Goal: Task Accomplishment & Management: Complete application form

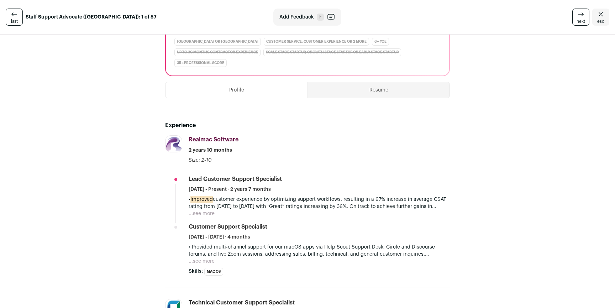
scroll to position [151, 0]
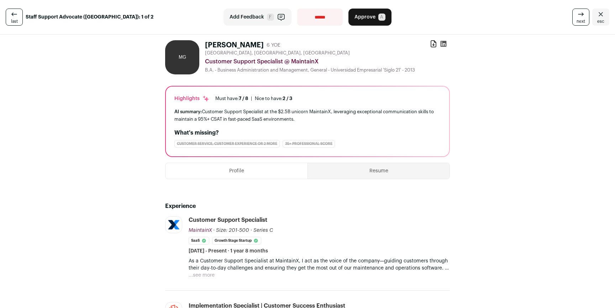
drag, startPoint x: 194, startPoint y: 115, endPoint x: 302, endPoint y: 120, distance: 108.3
click at [302, 120] on div "AI summary: Customer Support Specialist at the $2.5B unicorn MaintainX, leverag…" at bounding box center [307, 115] width 266 height 15
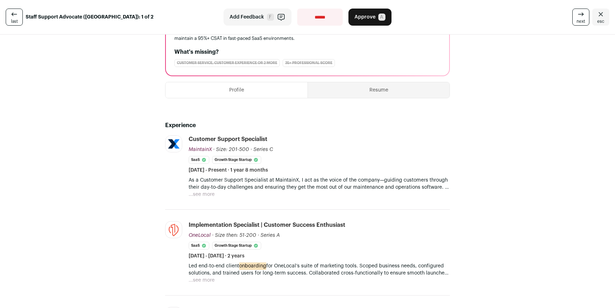
scroll to position [114, 0]
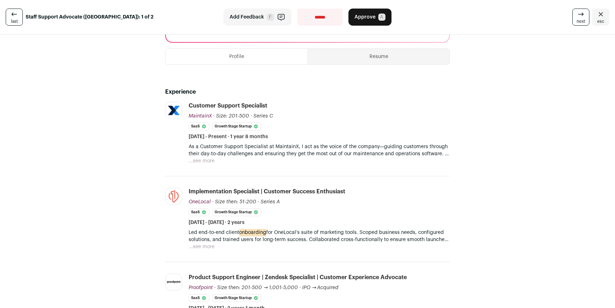
click at [199, 165] on li "MaintainX getmaintainx.com Add to company list Public / Private Private Valuati…" at bounding box center [307, 139] width 285 height 74
click at [198, 163] on button "...see more" at bounding box center [202, 160] width 26 height 7
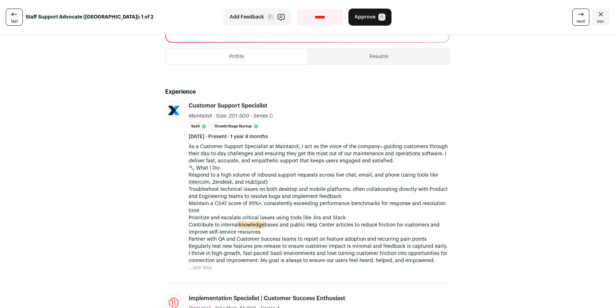
drag, startPoint x: 293, startPoint y: 152, endPoint x: 313, endPoint y: 160, distance: 21.1
click at [293, 155] on p "As a Customer Support Specialist at MaintainX, I act as the voice of the compan…" at bounding box center [319, 153] width 261 height 21
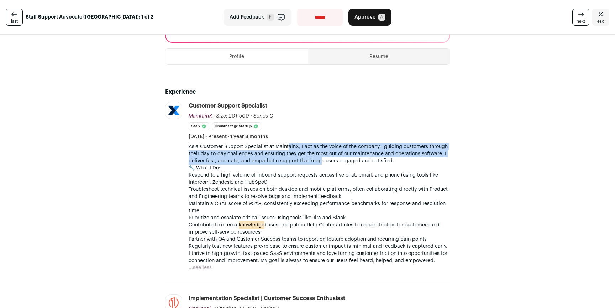
drag, startPoint x: 297, startPoint y: 150, endPoint x: 286, endPoint y: 146, distance: 12.3
click at [285, 145] on p "As a Customer Support Specialist at MaintainX, I act as the voice of the compan…" at bounding box center [319, 153] width 261 height 21
click at [286, 146] on p "As a Customer Support Specialist at MaintainX, I act as the voice of the compan…" at bounding box center [319, 153] width 261 height 21
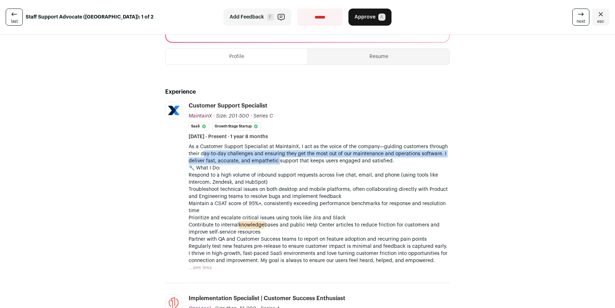
drag, startPoint x: 200, startPoint y: 153, endPoint x: 276, endPoint y: 160, distance: 76.5
click at [275, 160] on p "As a Customer Support Specialist at MaintainX, I act as the voice of the compan…" at bounding box center [319, 153] width 261 height 21
drag, startPoint x: 300, startPoint y: 157, endPoint x: 274, endPoint y: 152, distance: 26.3
click at [274, 152] on p "As a Customer Support Specialist at MaintainX, I act as the voice of the compan…" at bounding box center [319, 153] width 261 height 21
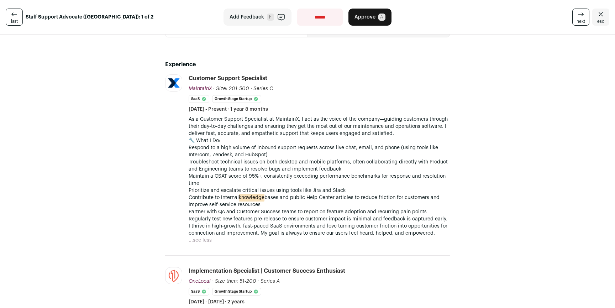
scroll to position [157, 0]
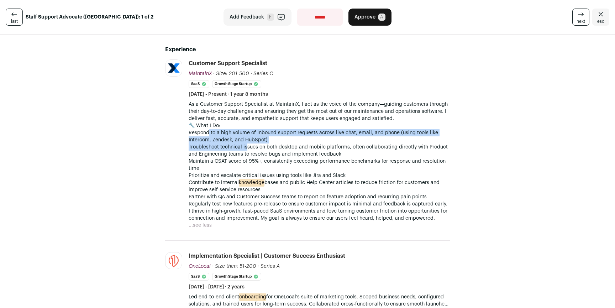
drag, startPoint x: 207, startPoint y: 134, endPoint x: 245, endPoint y: 143, distance: 38.9
click at [245, 144] on div "As a Customer Support Specialist at MaintainX, I act as the voice of the compan…" at bounding box center [319, 161] width 261 height 121
drag, startPoint x: 245, startPoint y: 143, endPoint x: 215, endPoint y: 136, distance: 30.7
click at [215, 136] on p "Respond to a high volume of inbound support requests across live chat, email, a…" at bounding box center [319, 136] width 261 height 14
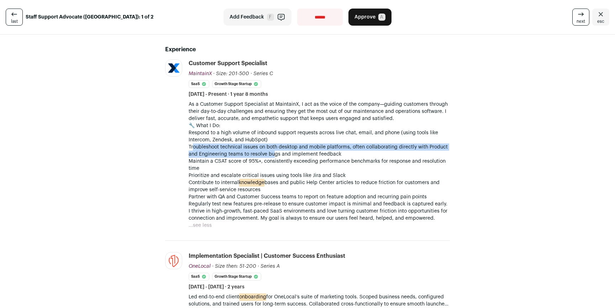
drag, startPoint x: 191, startPoint y: 147, endPoint x: 270, endPoint y: 153, distance: 79.6
click at [270, 153] on p "Troubleshoot technical issues on both desktop and mobile platforms, often colla…" at bounding box center [319, 150] width 261 height 14
click at [271, 153] on p "Troubleshoot technical issues on both desktop and mobile platforms, often colla…" at bounding box center [319, 150] width 261 height 14
drag, startPoint x: 288, startPoint y: 155, endPoint x: 253, endPoint y: 145, distance: 35.8
click at [253, 145] on p "Troubleshoot technical issues on both desktop and mobile platforms, often colla…" at bounding box center [319, 150] width 261 height 14
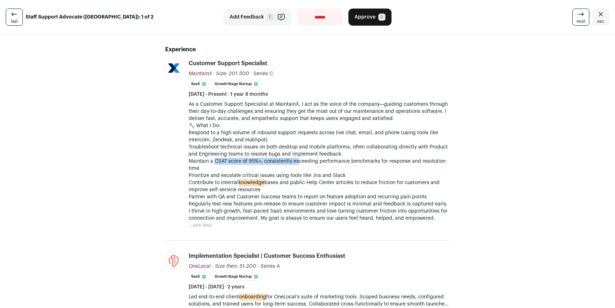
drag, startPoint x: 211, startPoint y: 161, endPoint x: 313, endPoint y: 164, distance: 101.2
click at [299, 163] on p "Maintain a CSAT score of 95%+, consistently exceeding performance benchmarks fo…" at bounding box center [319, 165] width 261 height 14
drag, startPoint x: 315, startPoint y: 164, endPoint x: 284, endPoint y: 160, distance: 32.0
click at [289, 161] on p "Maintain a CSAT score of 95%+, consistently exceeding performance benchmarks fo…" at bounding box center [319, 165] width 261 height 14
click at [284, 160] on p "Maintain a CSAT score of 95%+, consistently exceeding performance benchmarks fo…" at bounding box center [319, 165] width 261 height 14
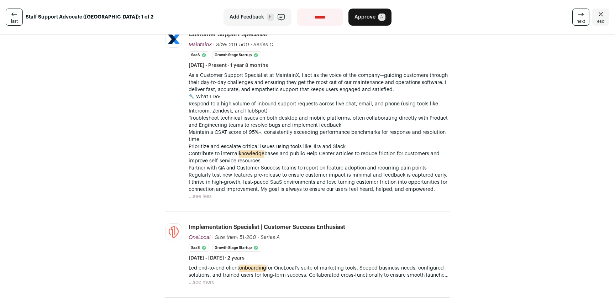
scroll to position [185, 0]
drag, startPoint x: 210, startPoint y: 148, endPoint x: 329, endPoint y: 147, distance: 118.6
click at [331, 147] on p "Prioritize and escalate critical issues using tools like Jira and Slack" at bounding box center [319, 146] width 261 height 7
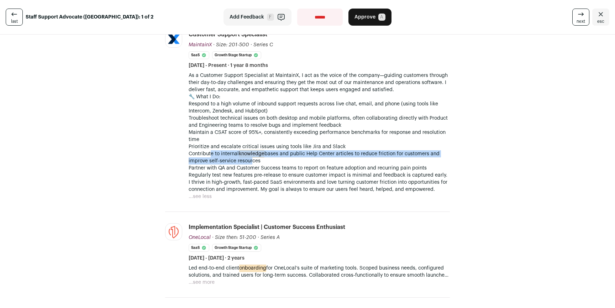
drag, startPoint x: 208, startPoint y: 155, endPoint x: 250, endPoint y: 160, distance: 43.1
click at [249, 161] on p "Contribute to internal knowledge bases and public Help Center articles to reduc…" at bounding box center [319, 157] width 261 height 14
drag, startPoint x: 250, startPoint y: 160, endPoint x: 218, endPoint y: 154, distance: 32.6
click at [218, 154] on p "Contribute to internal knowledge bases and public Help Center articles to reduc…" at bounding box center [319, 157] width 261 height 14
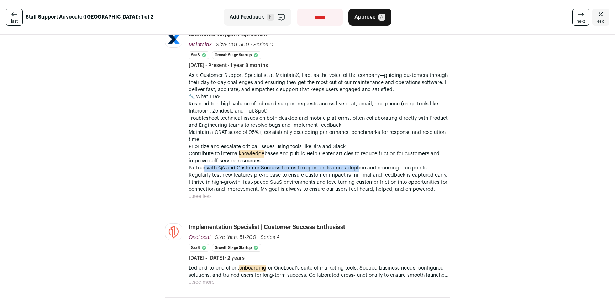
drag, startPoint x: 200, startPoint y: 168, endPoint x: 357, endPoint y: 170, distance: 157.0
click at [355, 170] on p "Partner with QA and Customer Success teams to report on feature adoption and re…" at bounding box center [319, 167] width 261 height 7
drag, startPoint x: 394, startPoint y: 169, endPoint x: 314, endPoint y: 164, distance: 80.3
click at [314, 164] on p "Partner with QA and Customer Success teams to report on feature adoption and re…" at bounding box center [319, 167] width 261 height 7
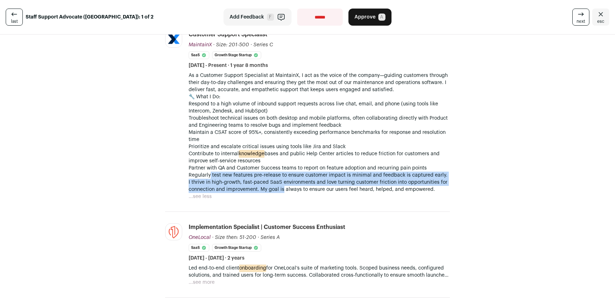
drag, startPoint x: 208, startPoint y: 175, endPoint x: 293, endPoint y: 187, distance: 85.6
click at [284, 186] on div "As a Customer Support Specialist at MaintainX, I act as the voice of the compan…" at bounding box center [319, 132] width 261 height 121
drag, startPoint x: 301, startPoint y: 186, endPoint x: 249, endPoint y: 176, distance: 53.0
click at [249, 176] on div "As a Customer Support Specialist at MaintainX, I act as the voice of the compan…" at bounding box center [319, 132] width 261 height 121
click at [249, 176] on p "Regularly test new features pre-release to ensure customer impact is minimal an…" at bounding box center [319, 175] width 261 height 7
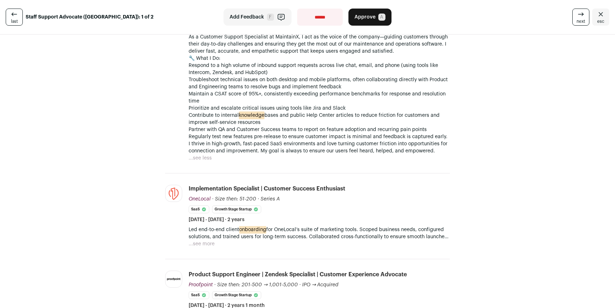
scroll to position [239, 0]
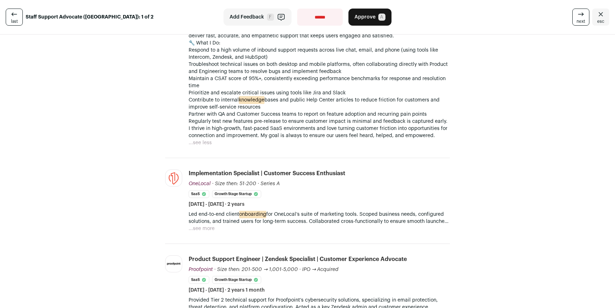
click at [203, 226] on button "...see more" at bounding box center [202, 228] width 26 height 7
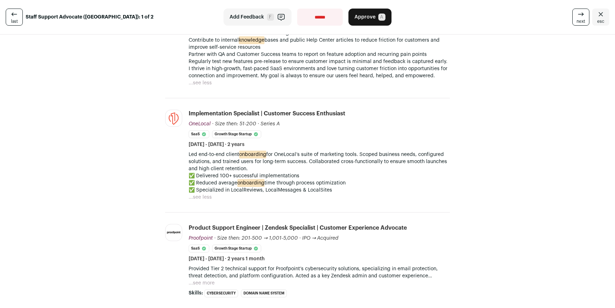
scroll to position [345, 0]
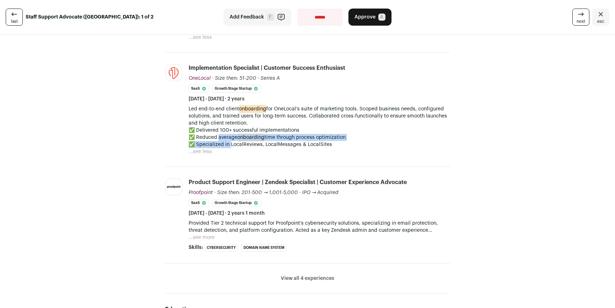
drag, startPoint x: 225, startPoint y: 143, endPoint x: 214, endPoint y: 138, distance: 12.1
click at [215, 138] on p "✅ Delivered 100+ successful implementations ✅ Reduced average onboarding time t…" at bounding box center [319, 137] width 261 height 21
drag, startPoint x: 208, startPoint y: 132, endPoint x: 280, endPoint y: 142, distance: 72.6
click at [279, 142] on p "✅ Delivered 100+ successful implementations ✅ Reduced average onboarding time t…" at bounding box center [319, 137] width 261 height 21
drag, startPoint x: 281, startPoint y: 142, endPoint x: 209, endPoint y: 127, distance: 73.7
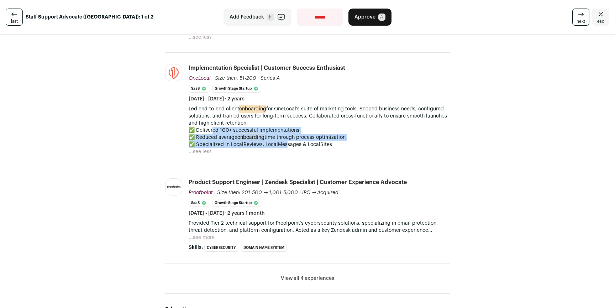
click at [209, 127] on p "✅ Delivered 100+ successful implementations ✅ Reduced average onboarding time t…" at bounding box center [319, 137] width 261 height 21
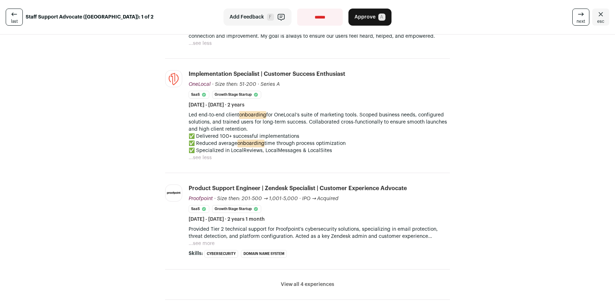
scroll to position [383, 0]
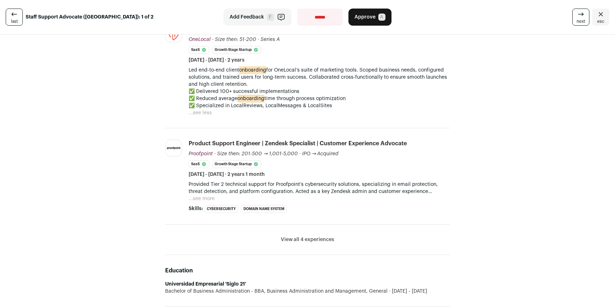
click at [315, 240] on button "View all 4 experiences" at bounding box center [307, 239] width 53 height 7
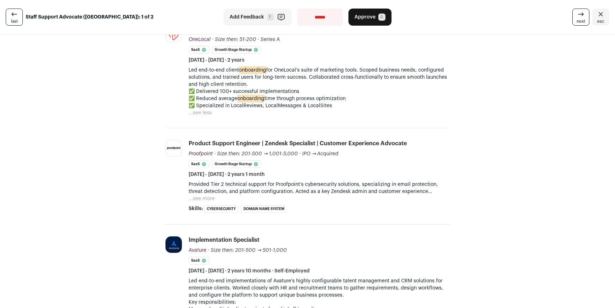
click at [203, 195] on button "...see more" at bounding box center [202, 198] width 26 height 7
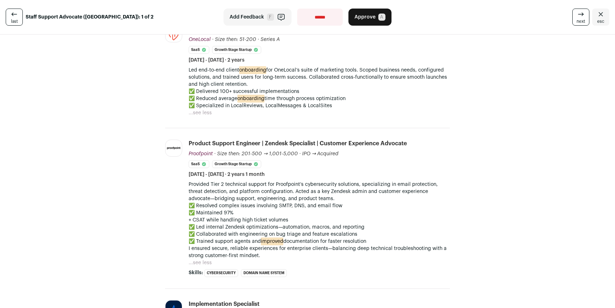
drag, startPoint x: 218, startPoint y: 179, endPoint x: 218, endPoint y: 209, distance: 30.3
click at [218, 209] on li "Product Support Engineer | Zendesk Specialist | Customer Experience Advocate Pr…" at bounding box center [319, 208] width 261 height 137
drag, startPoint x: 217, startPoint y: 216, endPoint x: 215, endPoint y: 205, distance: 11.2
click at [215, 205] on p "✅ Resolved complex issues involving SMTP, DNS, and email flow ✅ Maintained 97% …" at bounding box center [319, 223] width 261 height 43
click at [215, 206] on p "✅ Resolved complex issues involving SMTP, DNS, and email flow ✅ Maintained 97% …" at bounding box center [319, 223] width 261 height 43
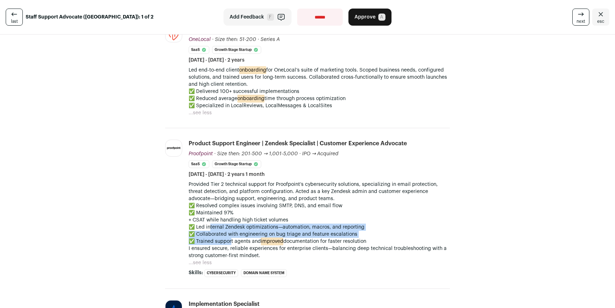
drag, startPoint x: 206, startPoint y: 228, endPoint x: 229, endPoint y: 240, distance: 25.7
click at [228, 240] on p "✅ Resolved complex issues involving SMTP, DNS, and email flow ✅ Maintained 97% …" at bounding box center [319, 223] width 261 height 43
drag, startPoint x: 231, startPoint y: 240, endPoint x: 218, endPoint y: 223, distance: 21.4
click at [218, 223] on p "✅ Resolved complex issues involving SMTP, DNS, and email flow ✅ Maintained 97% …" at bounding box center [319, 223] width 261 height 43
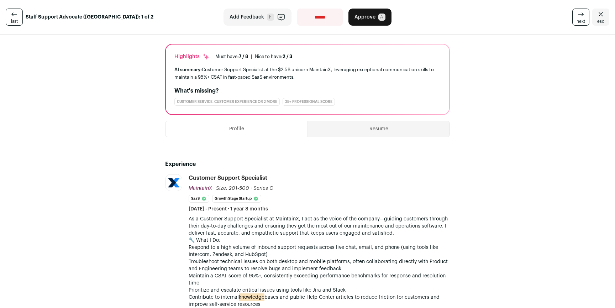
scroll to position [0, 0]
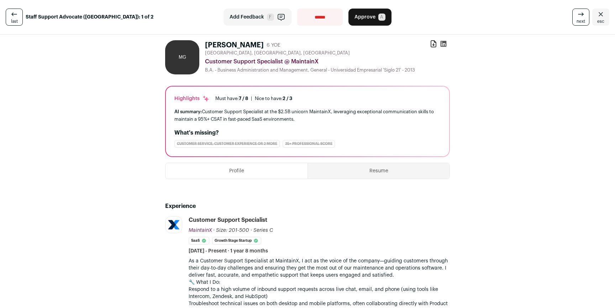
click at [430, 43] on icon at bounding box center [433, 43] width 7 height 7
click at [372, 16] on span "Approve" at bounding box center [365, 17] width 21 height 7
